Goal: Feedback & Contribution: Leave review/rating

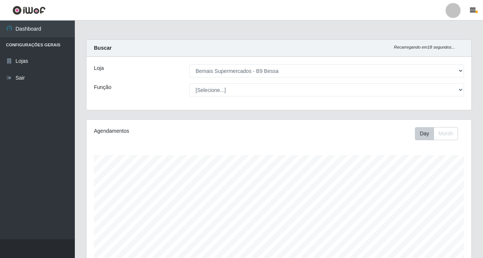
select select "410"
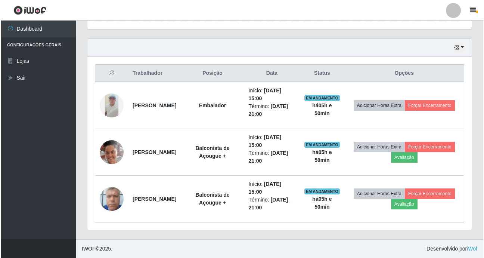
scroll to position [155, 385]
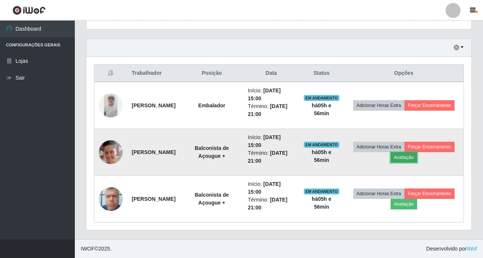
click at [417, 156] on button "Avaliação" at bounding box center [403, 157] width 27 height 10
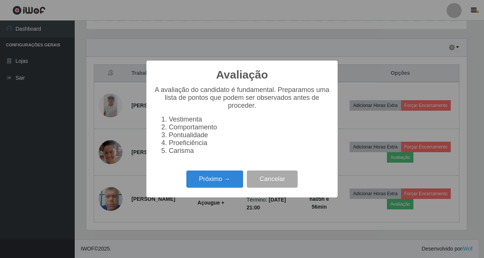
scroll to position [155, 381]
click at [225, 188] on button "Próximo →" at bounding box center [215, 179] width 57 height 18
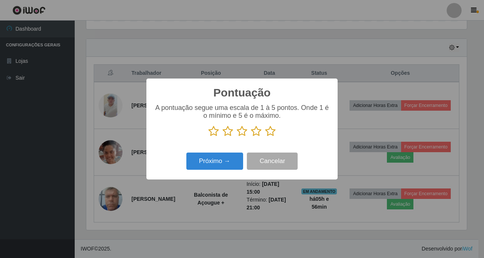
scroll to position [373684, 373459]
click at [267, 133] on icon at bounding box center [270, 131] width 10 height 11
click at [265, 137] on input "radio" at bounding box center [265, 137] width 0 height 0
click at [218, 162] on button "Próximo →" at bounding box center [215, 162] width 57 height 18
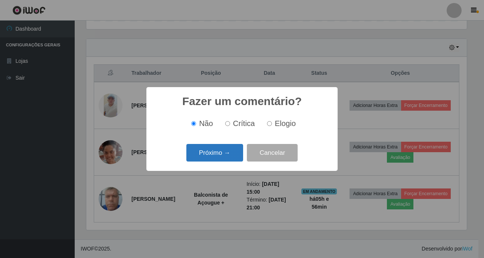
click at [227, 150] on button "Próximo →" at bounding box center [215, 153] width 57 height 18
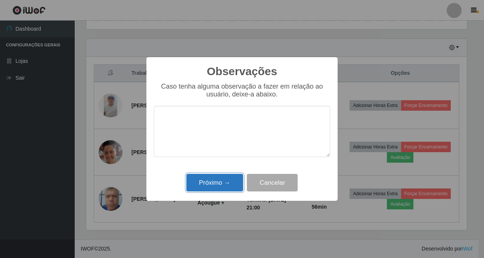
click at [232, 176] on button "Próximo →" at bounding box center [215, 183] width 57 height 18
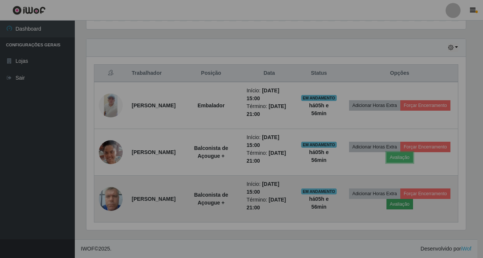
scroll to position [155, 385]
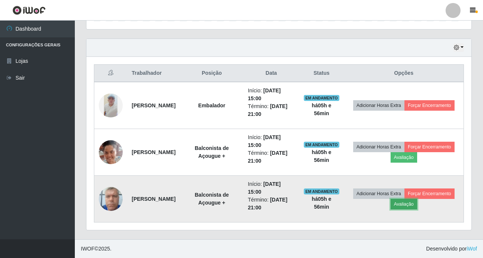
click at [417, 203] on button "Avaliação" at bounding box center [403, 204] width 27 height 10
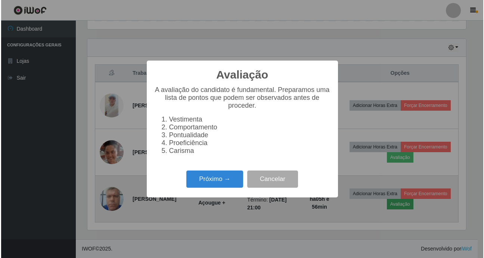
scroll to position [155, 381]
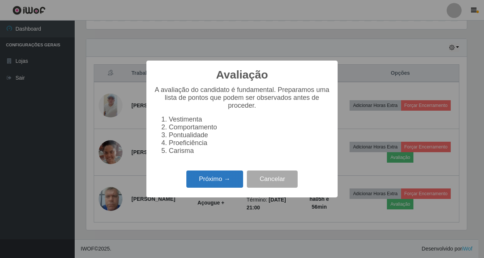
click at [202, 179] on button "Próximo →" at bounding box center [215, 179] width 57 height 18
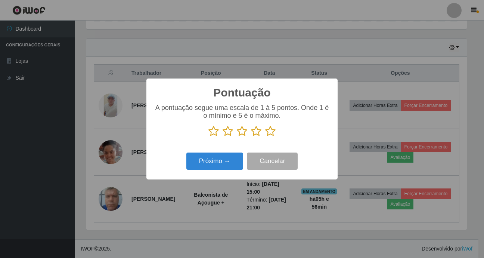
scroll to position [373684, 373459]
click at [268, 133] on icon at bounding box center [270, 131] width 10 height 11
click at [265, 137] on input "radio" at bounding box center [265, 137] width 0 height 0
click at [222, 169] on button "Próximo →" at bounding box center [215, 162] width 57 height 18
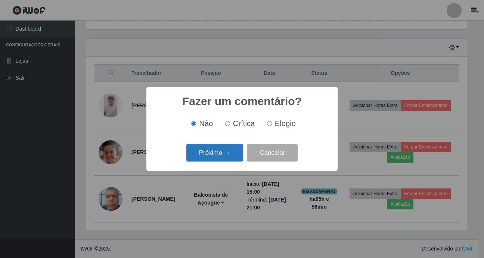
click at [216, 150] on button "Próximo →" at bounding box center [215, 153] width 57 height 18
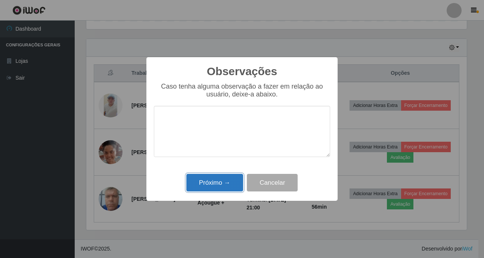
click at [220, 185] on button "Próximo →" at bounding box center [215, 183] width 57 height 18
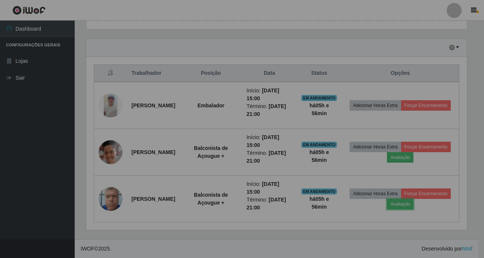
scroll to position [155, 385]
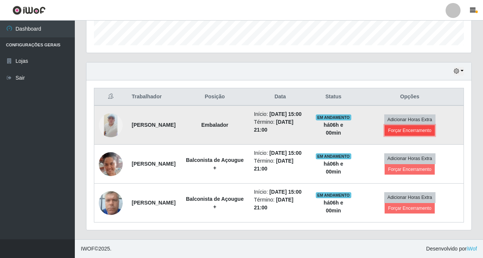
click at [401, 125] on button "Forçar Encerramento" at bounding box center [409, 130] width 50 height 10
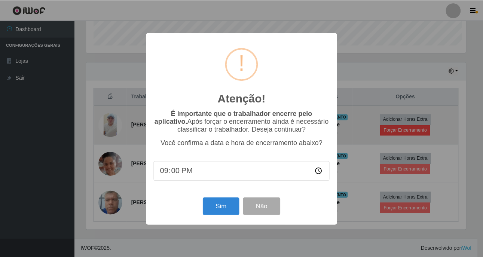
scroll to position [155, 381]
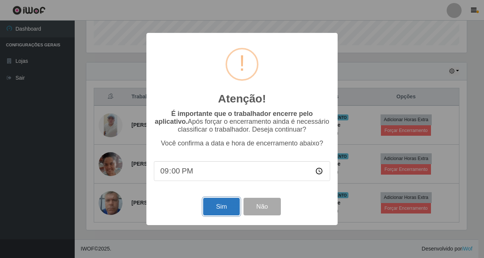
click at [214, 208] on button "Sim" at bounding box center [221, 207] width 36 height 18
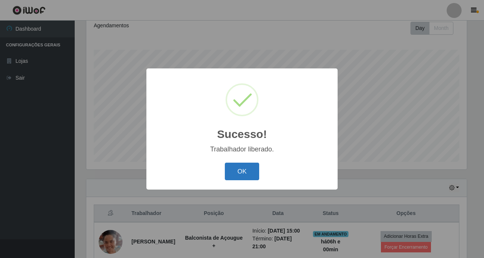
click at [251, 173] on button "OK" at bounding box center [242, 172] width 35 height 18
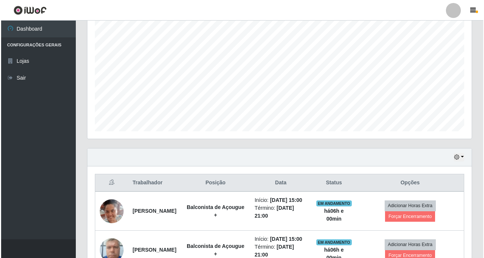
scroll to position [180, 0]
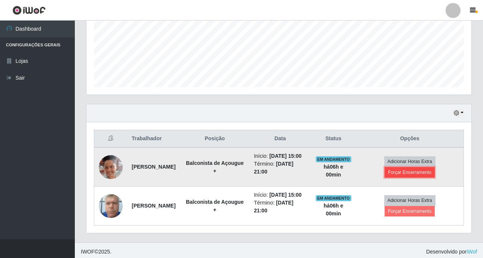
click at [432, 174] on button "Forçar Encerramento" at bounding box center [409, 172] width 50 height 10
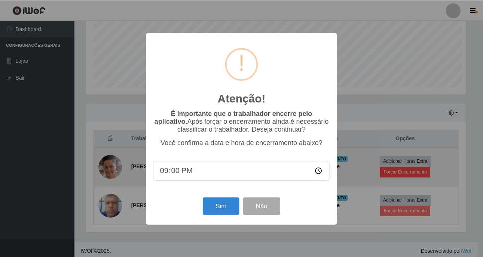
scroll to position [155, 381]
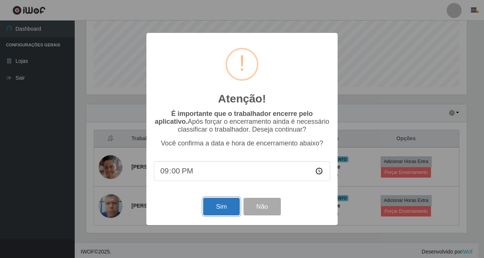
click at [227, 206] on button "Sim" at bounding box center [221, 207] width 36 height 18
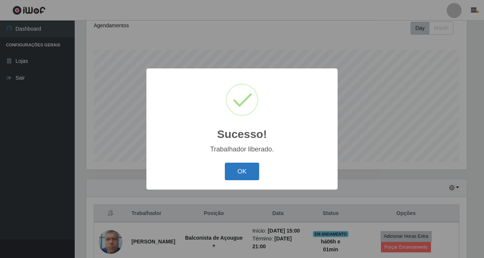
click at [239, 164] on button "OK" at bounding box center [242, 172] width 35 height 18
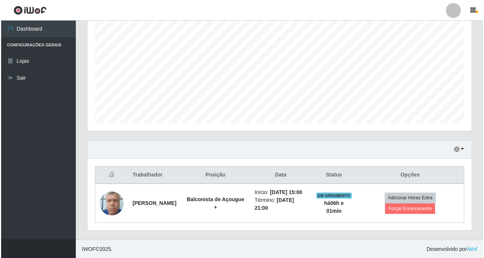
scroll to position [144, 0]
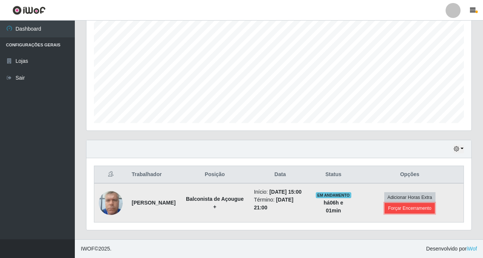
click at [398, 209] on button "Forçar Encerramento" at bounding box center [409, 208] width 50 height 10
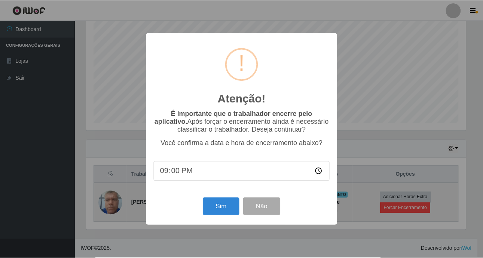
scroll to position [155, 381]
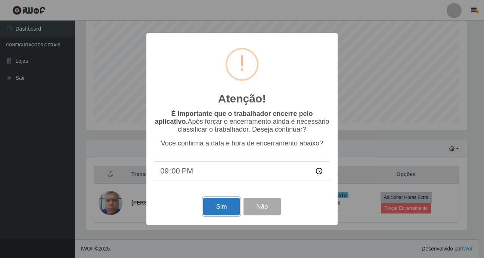
click at [219, 210] on button "Sim" at bounding box center [221, 207] width 36 height 18
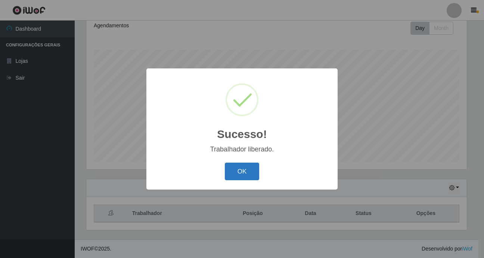
click at [243, 171] on button "OK" at bounding box center [242, 172] width 35 height 18
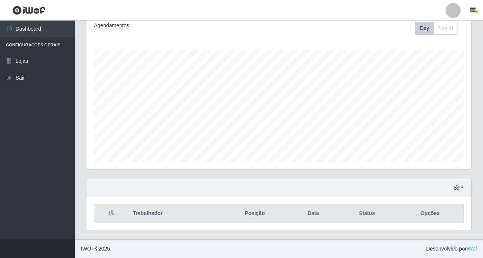
scroll to position [155, 385]
